Goal: Information Seeking & Learning: Learn about a topic

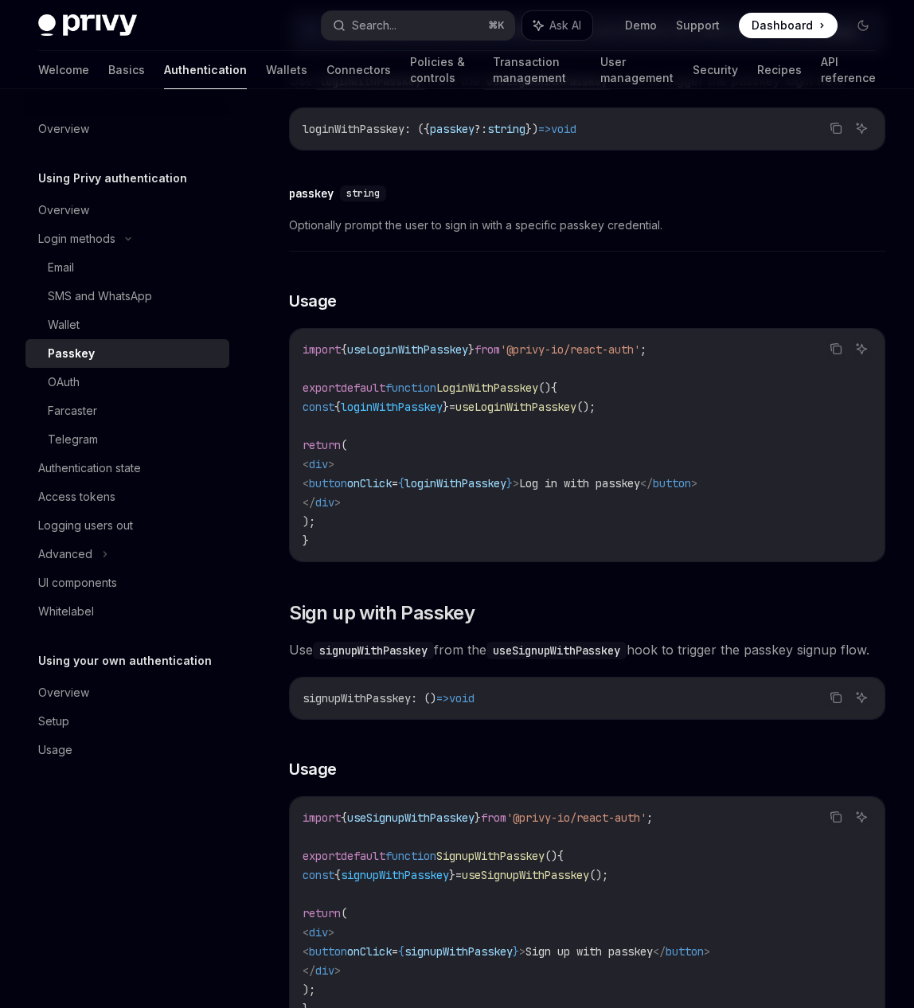
scroll to position [236, 0]
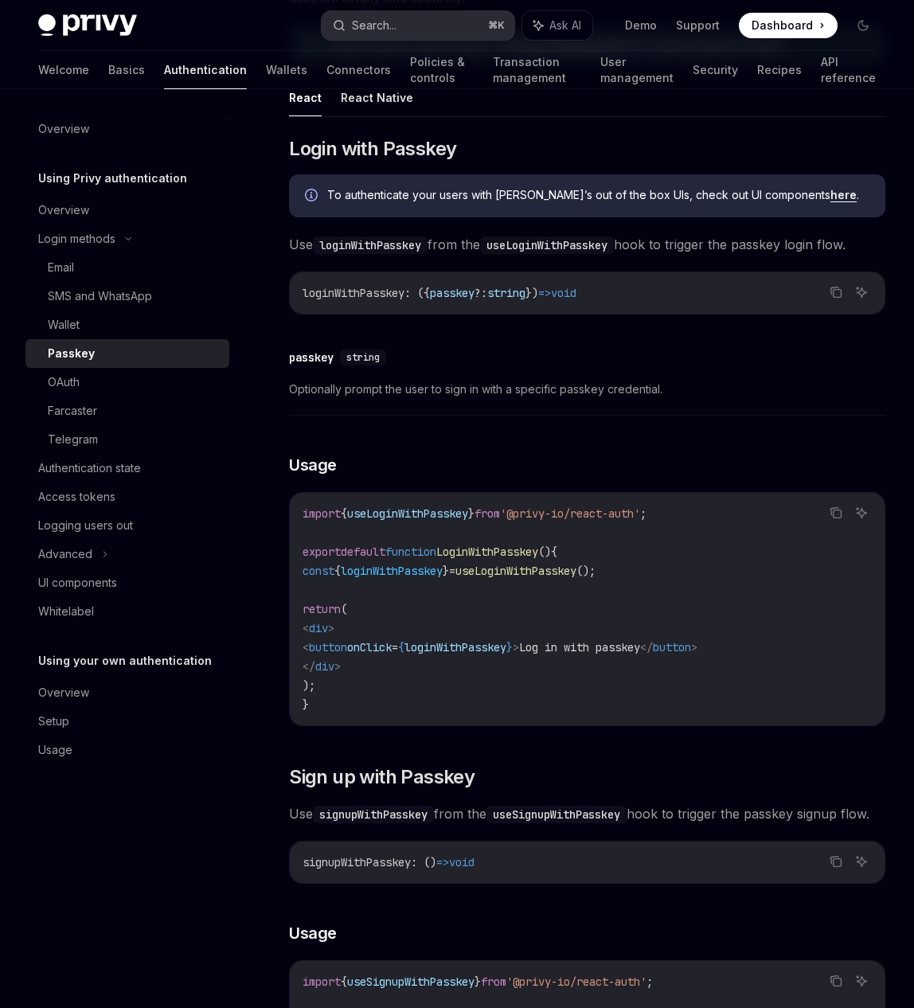
click at [380, 25] on div "Search..." at bounding box center [374, 25] width 45 height 19
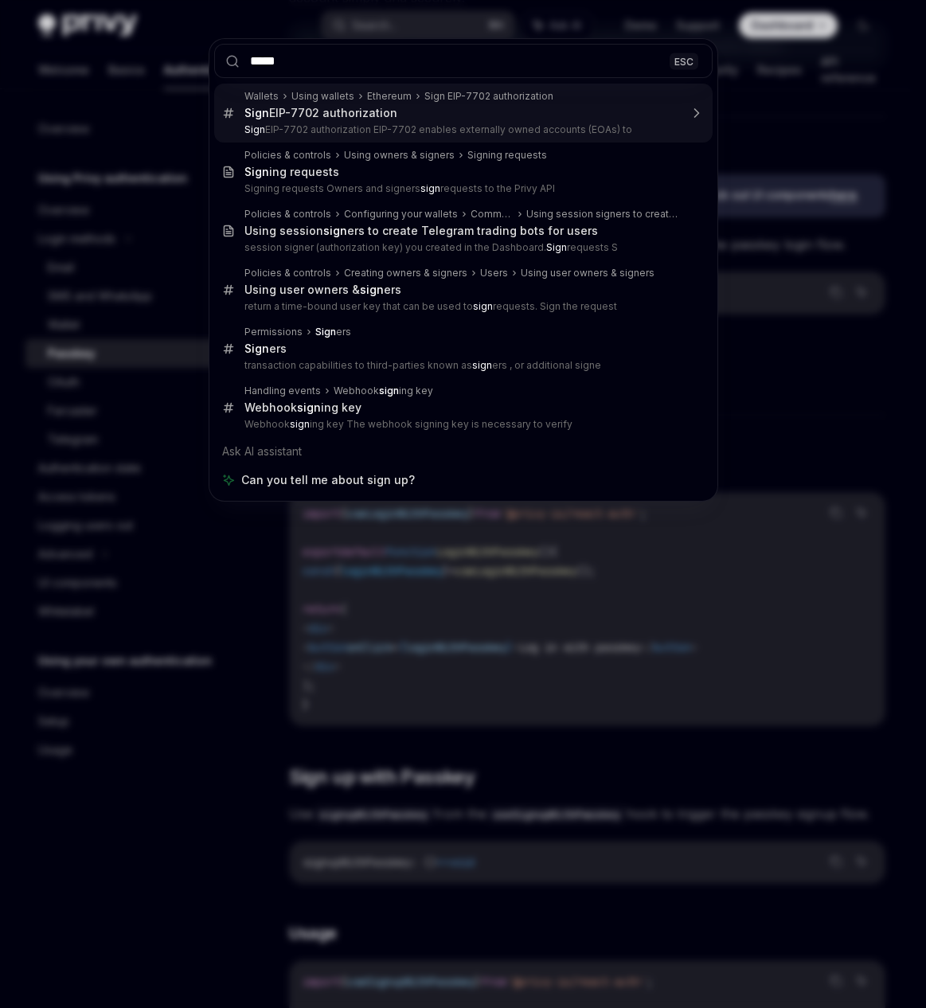
type input "****"
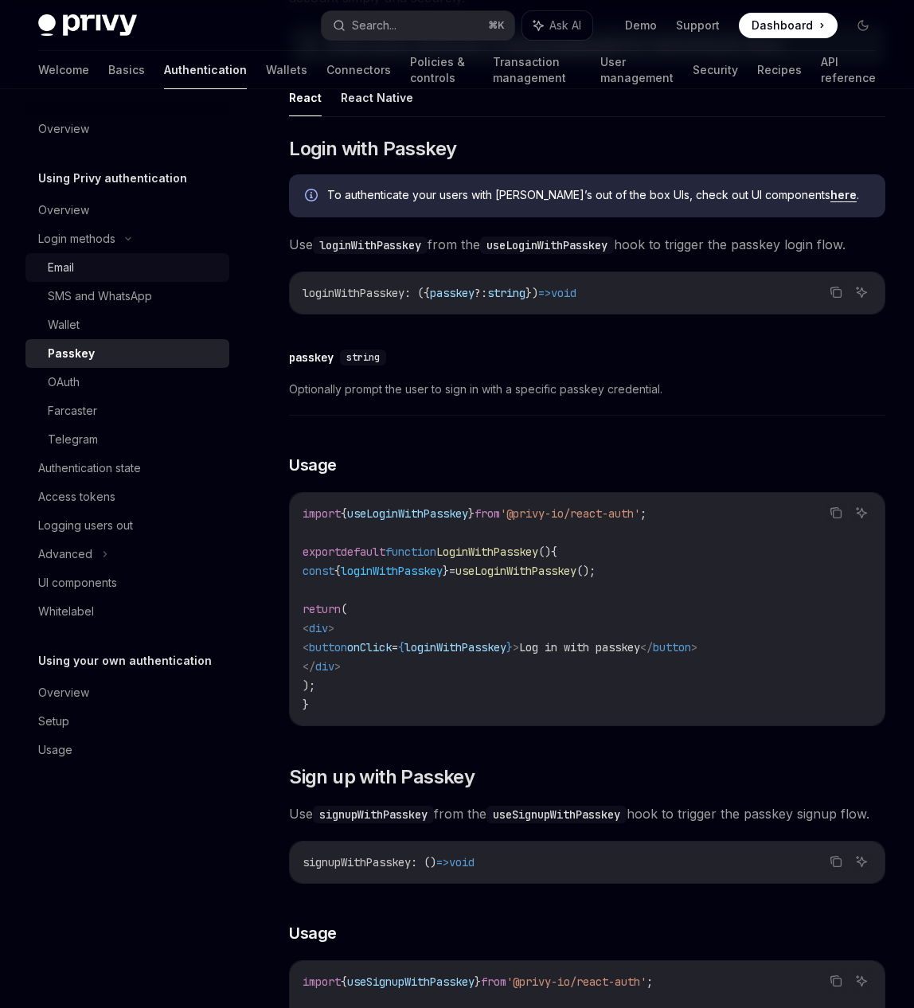
click at [118, 274] on div "Email" at bounding box center [134, 267] width 172 height 19
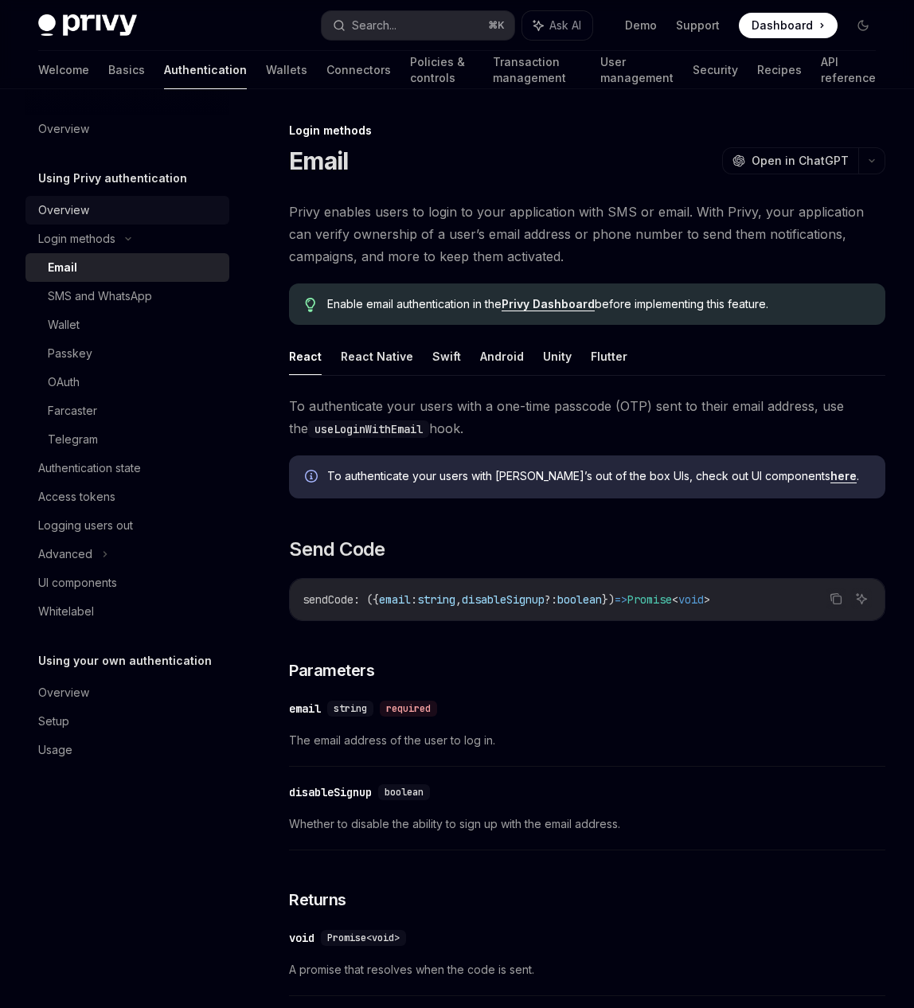
click at [102, 211] on div "Overview" at bounding box center [128, 210] width 181 height 19
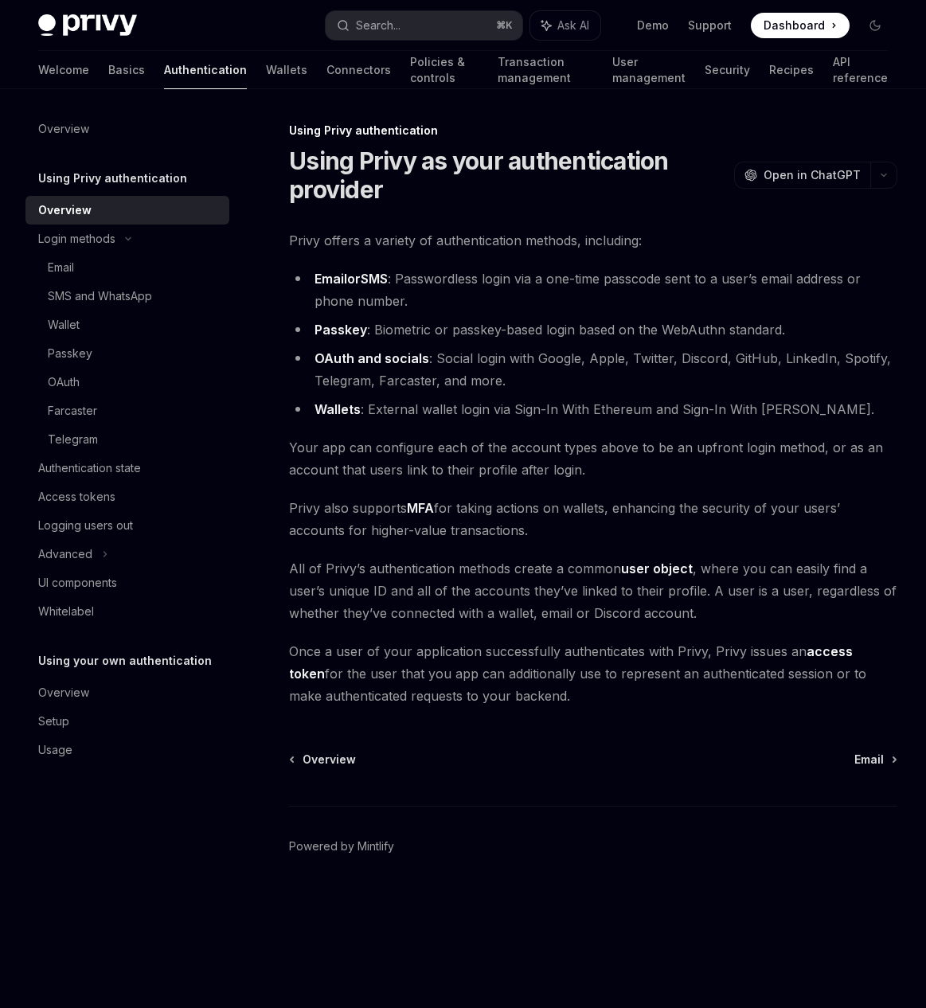
click at [852, 757] on div "Overview Email" at bounding box center [593, 759] width 608 height 16
click at [863, 757] on span "Email" at bounding box center [868, 759] width 29 height 16
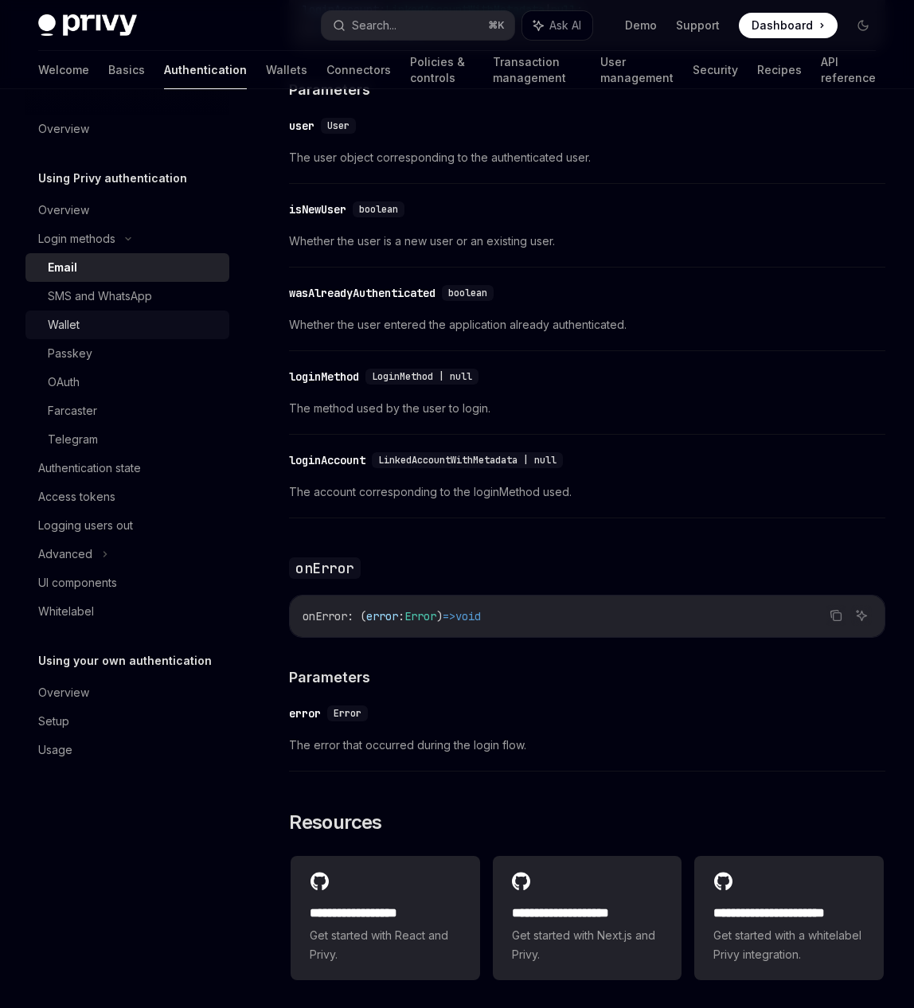
scroll to position [2730, 0]
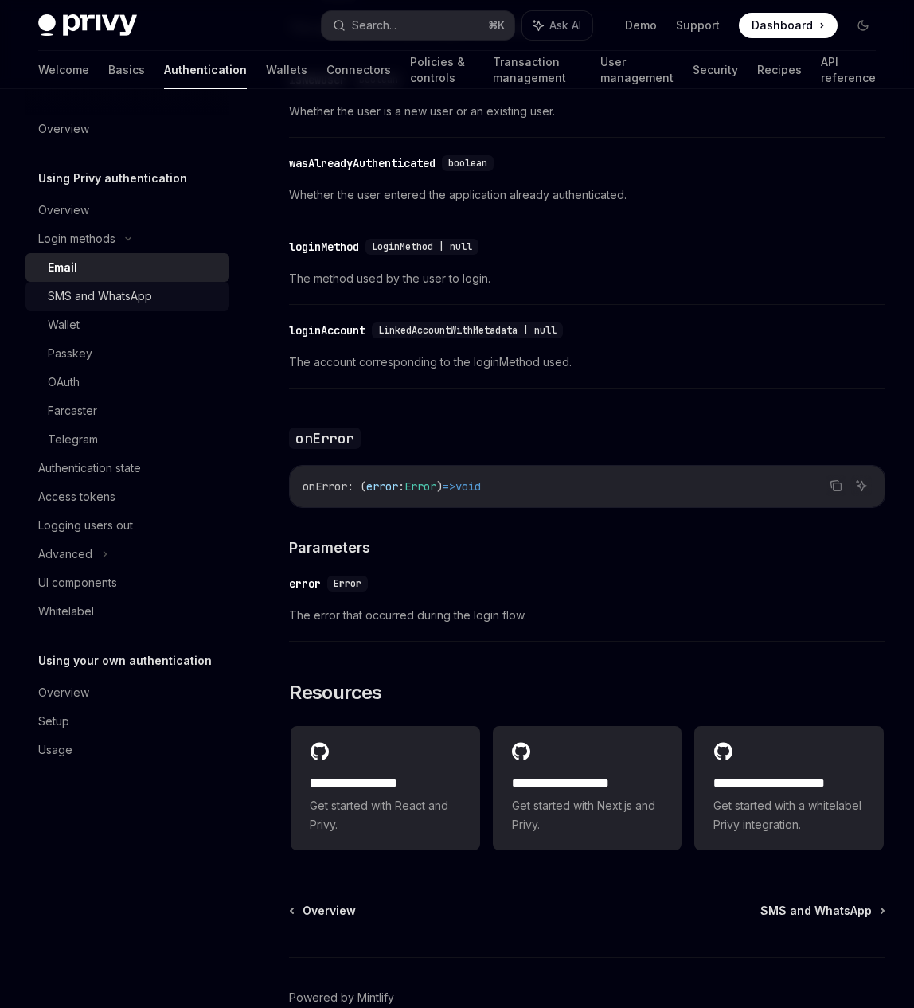
click at [117, 307] on link "SMS and WhatsApp" at bounding box center [127, 296] width 204 height 29
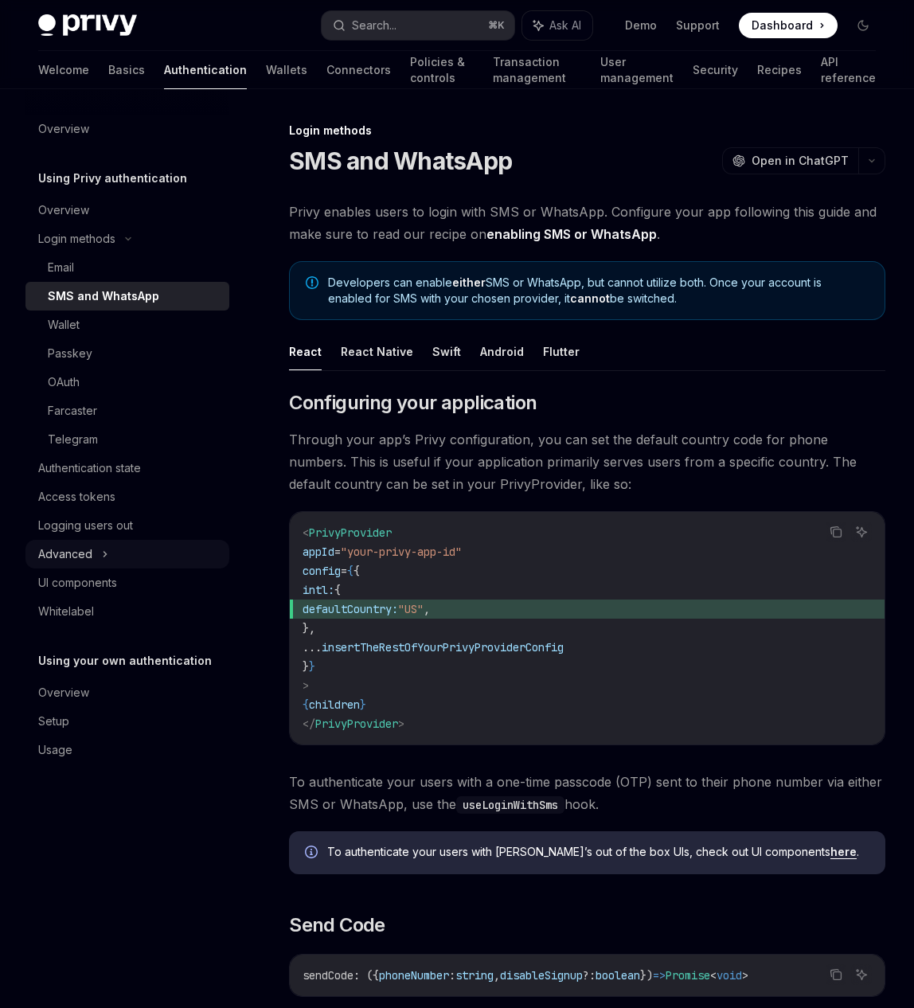
click at [107, 553] on icon at bounding box center [105, 553] width 6 height 19
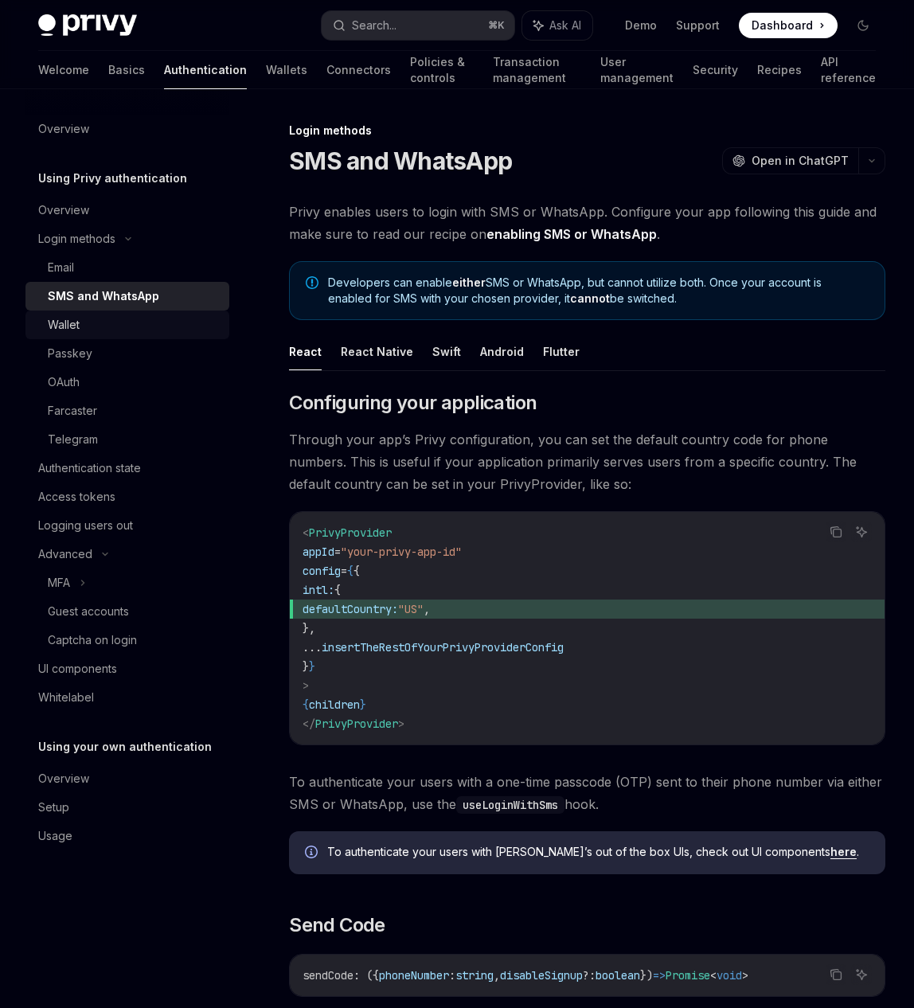
click at [124, 323] on div "Wallet" at bounding box center [134, 324] width 172 height 19
type textarea "*"
